Goal: Navigation & Orientation: Find specific page/section

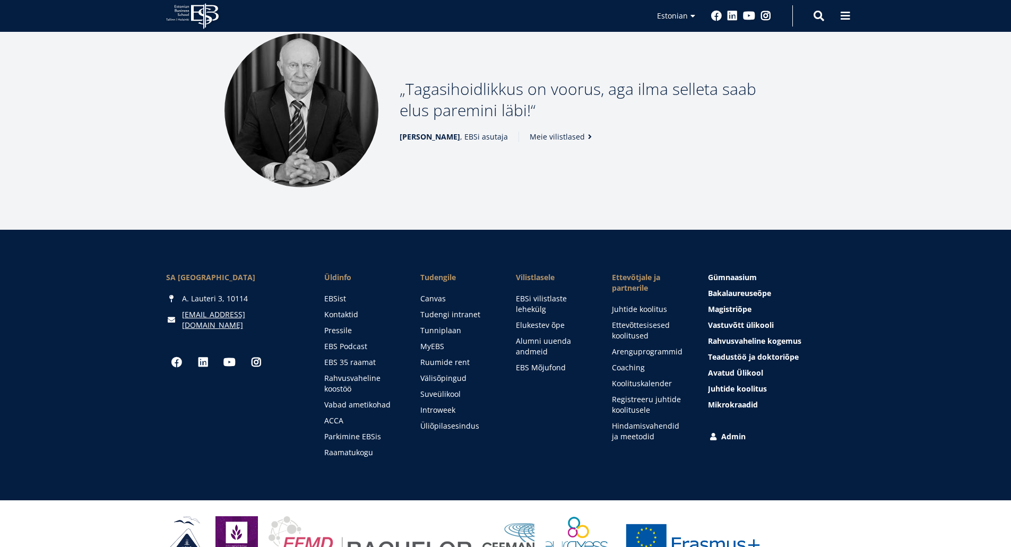
scroll to position [1388, 0]
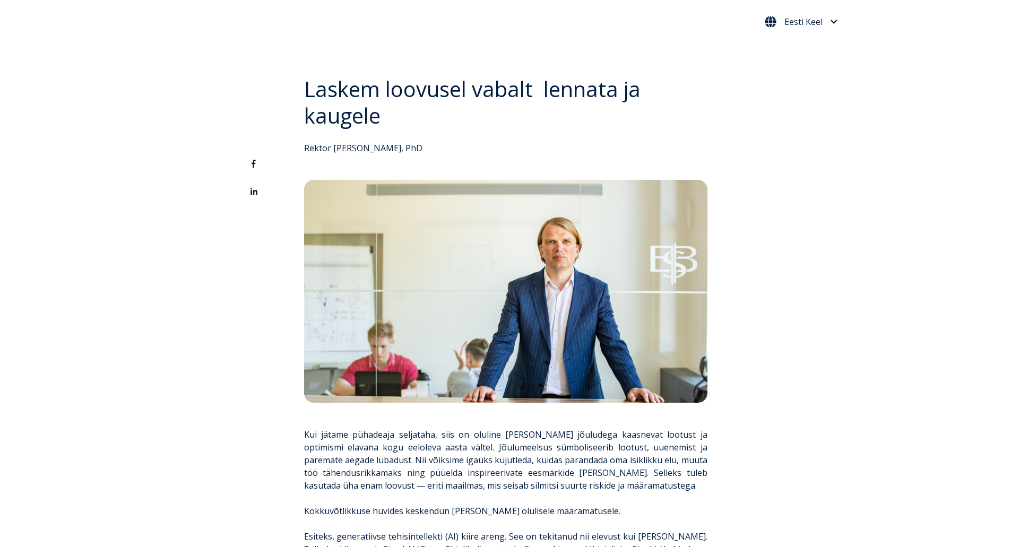
click at [797, 18] on span "Eesti Keel" at bounding box center [804, 22] width 38 height 8
click at [786, 71] on link "Eesti Keel" at bounding box center [800, 72] width 60 height 17
click at [800, 45] on link "English" at bounding box center [800, 44] width 60 height 17
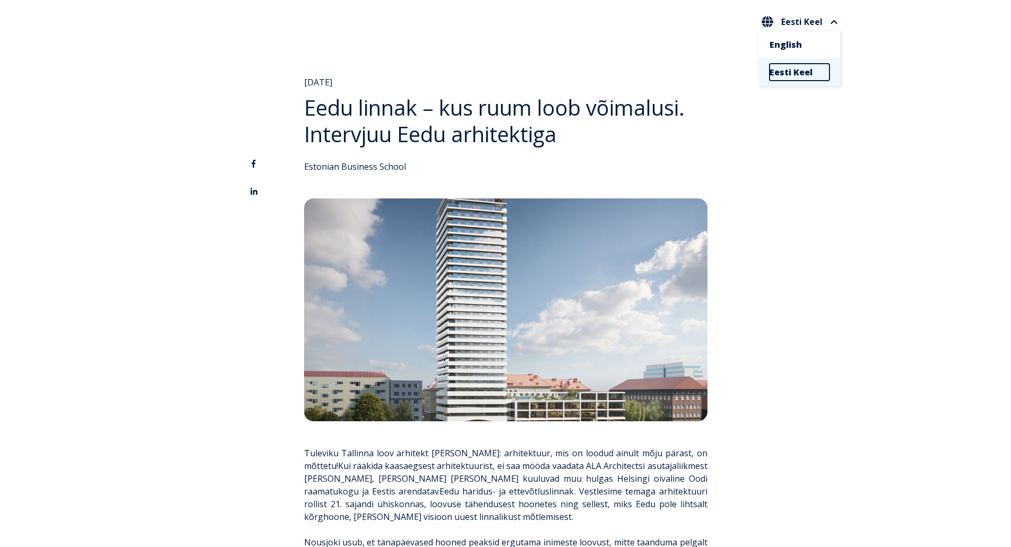
click at [800, 71] on link "Eesti Keel" at bounding box center [800, 72] width 60 height 17
click at [835, 20] on icon "Eesti Keel" at bounding box center [834, 22] width 7 height 8
click at [836, 20] on icon "Eesti Keel" at bounding box center [834, 22] width 7 height 8
click at [822, 25] on span "Eesti Keel" at bounding box center [804, 22] width 38 height 8
click at [804, 47] on link "English" at bounding box center [800, 44] width 60 height 17
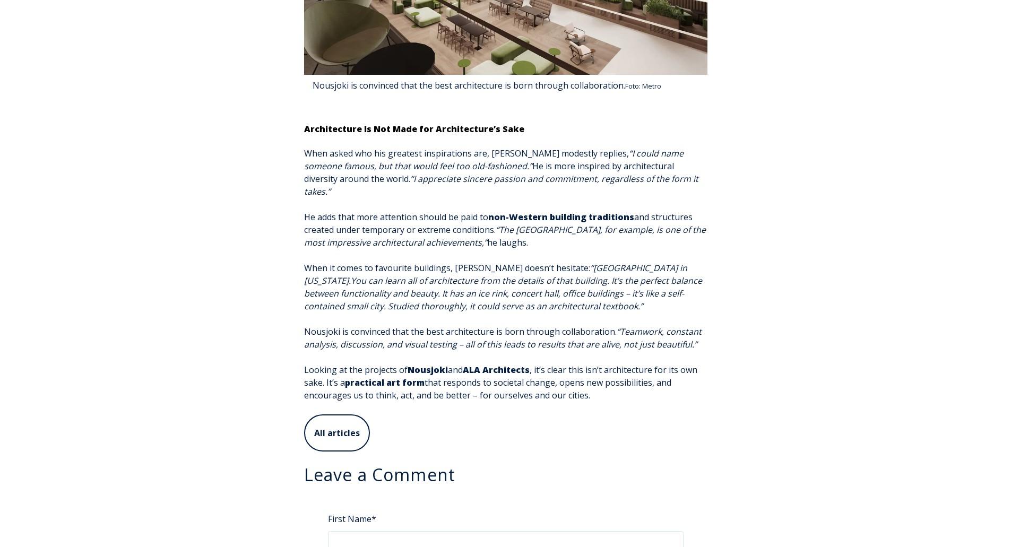
scroll to position [2548, 0]
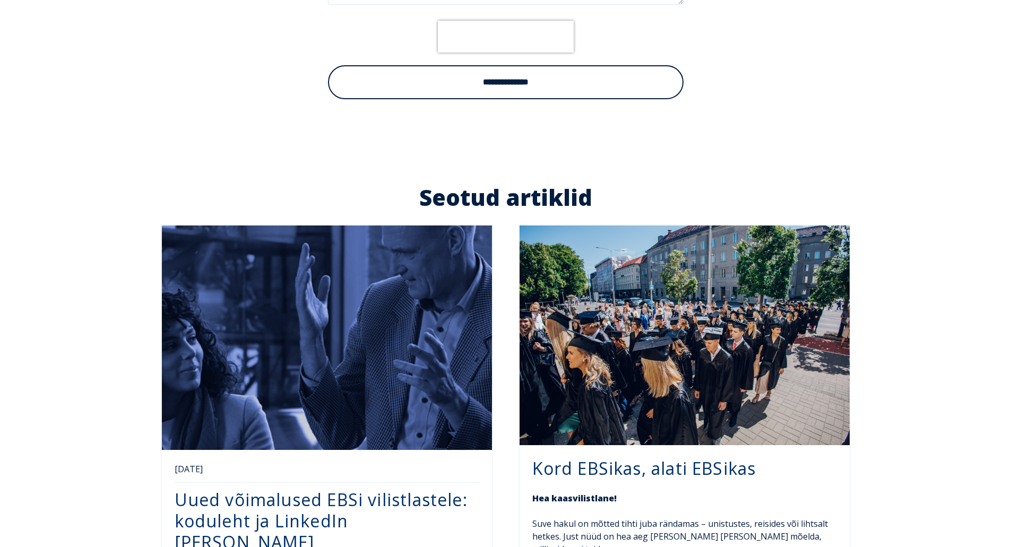
scroll to position [3271, 0]
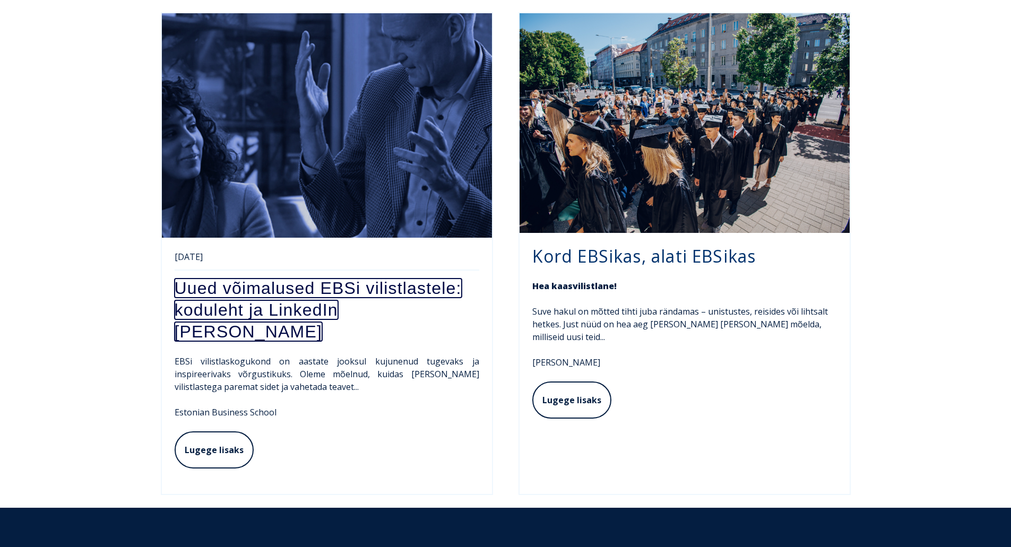
click at [348, 279] on link "Uued võimalused EBSi vilistlastele: koduleht ja LinkedIn [PERSON_NAME]" at bounding box center [318, 310] width 287 height 63
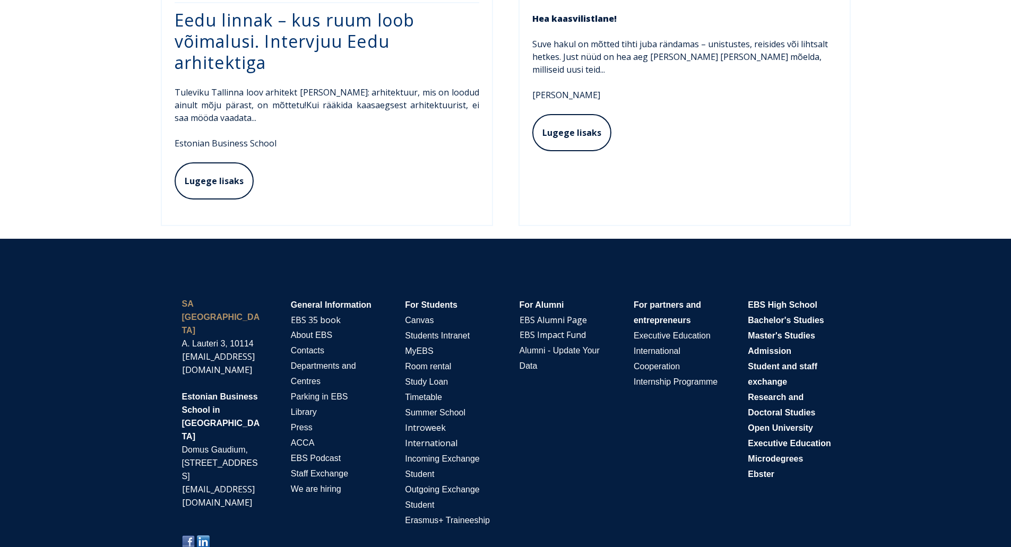
scroll to position [1940, 0]
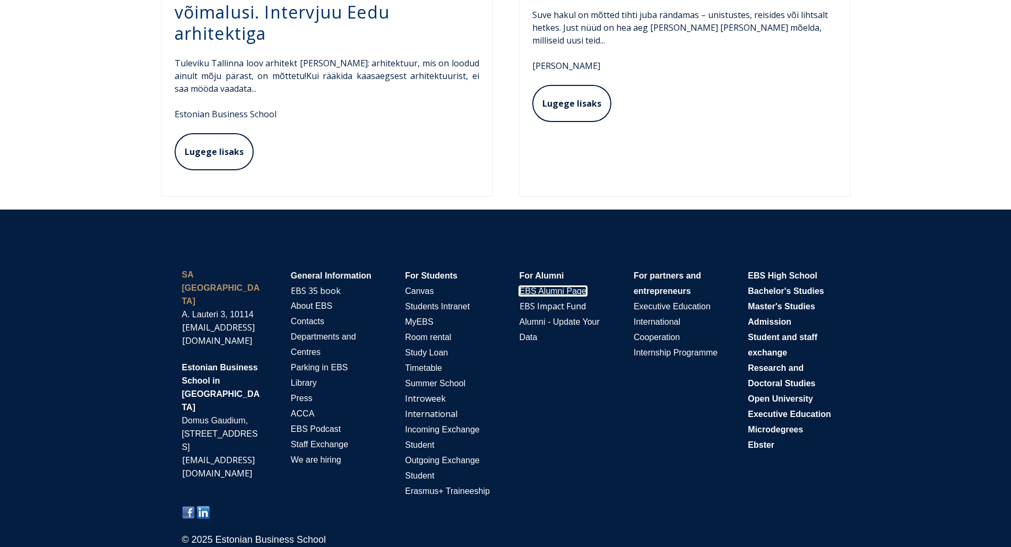
click at [550, 292] on link "EBS Alumni Page" at bounding box center [553, 291] width 67 height 9
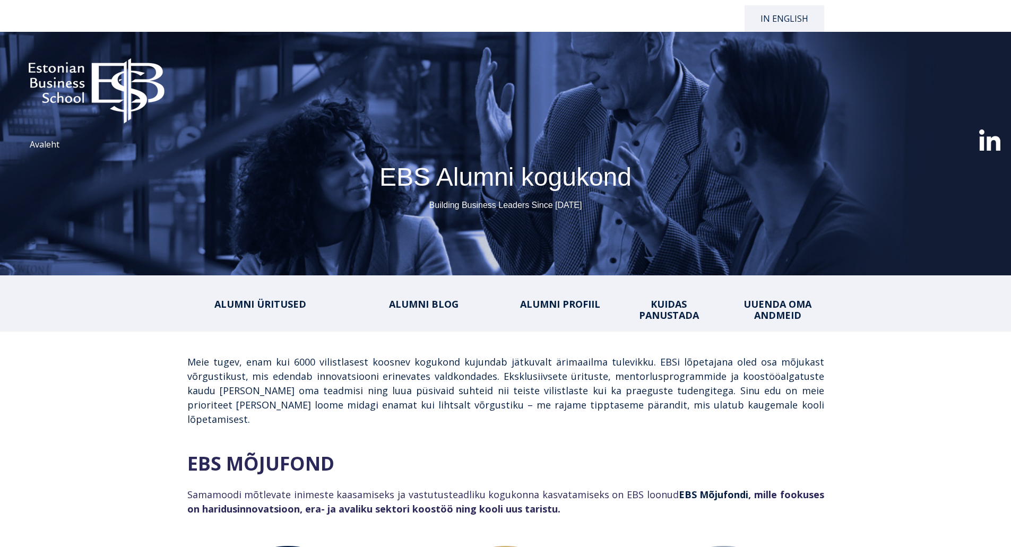
select select "**"
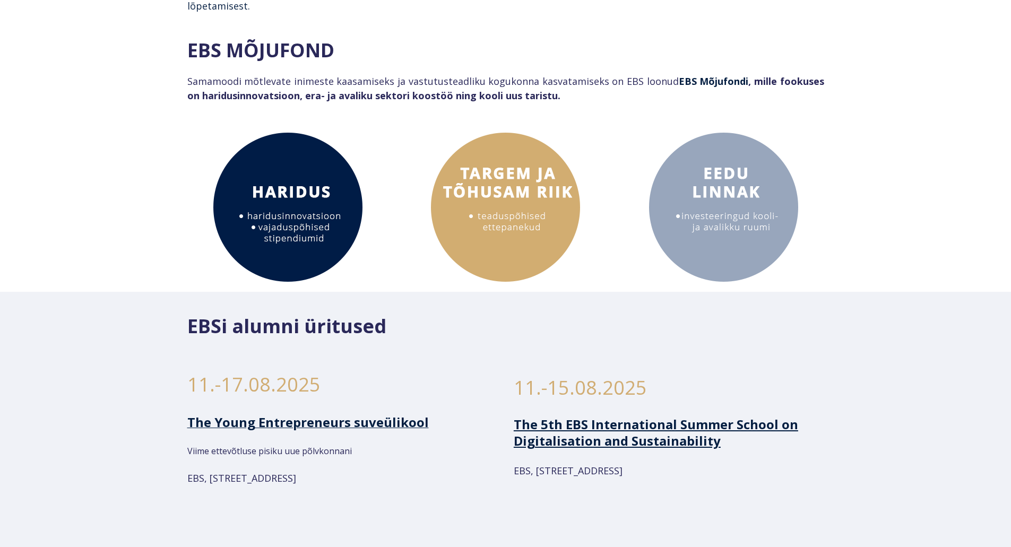
scroll to position [690, 0]
